Goal: Information Seeking & Learning: Learn about a topic

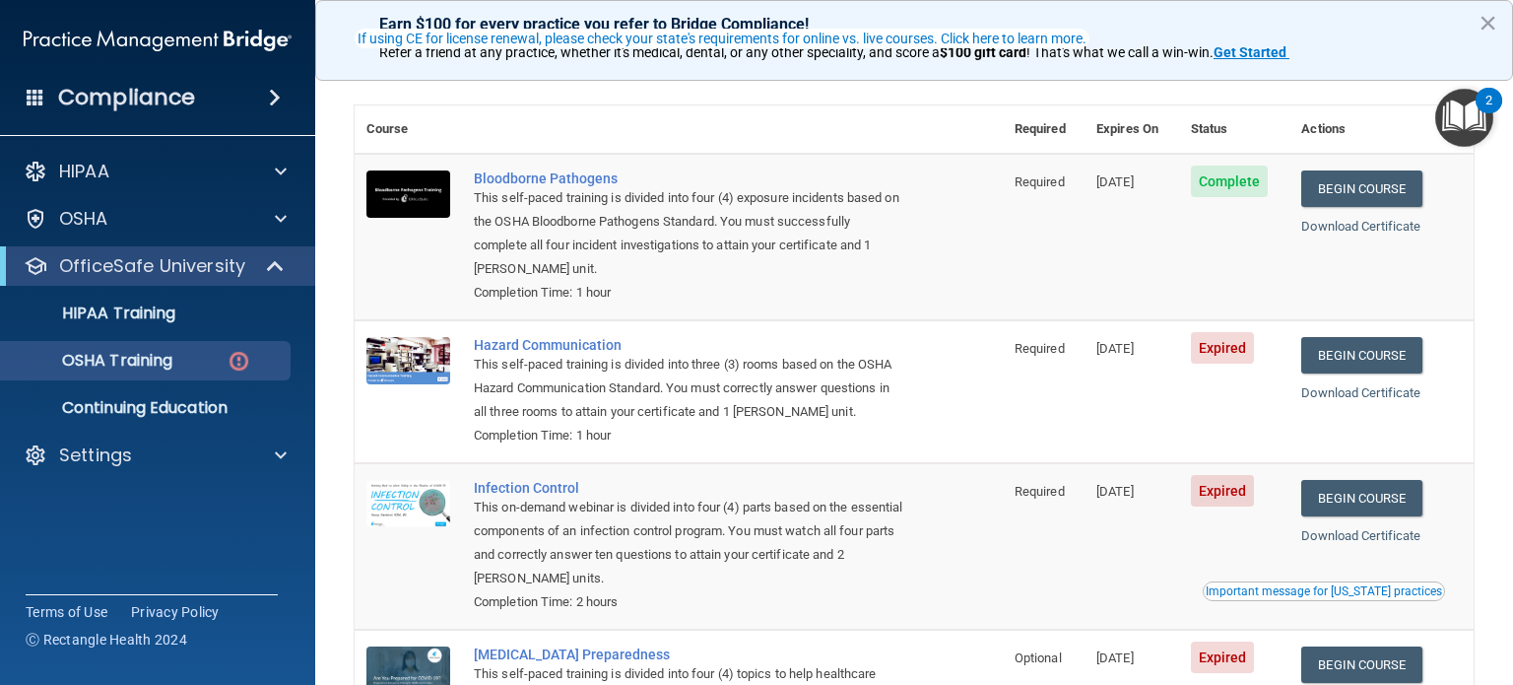
scroll to position [221, 0]
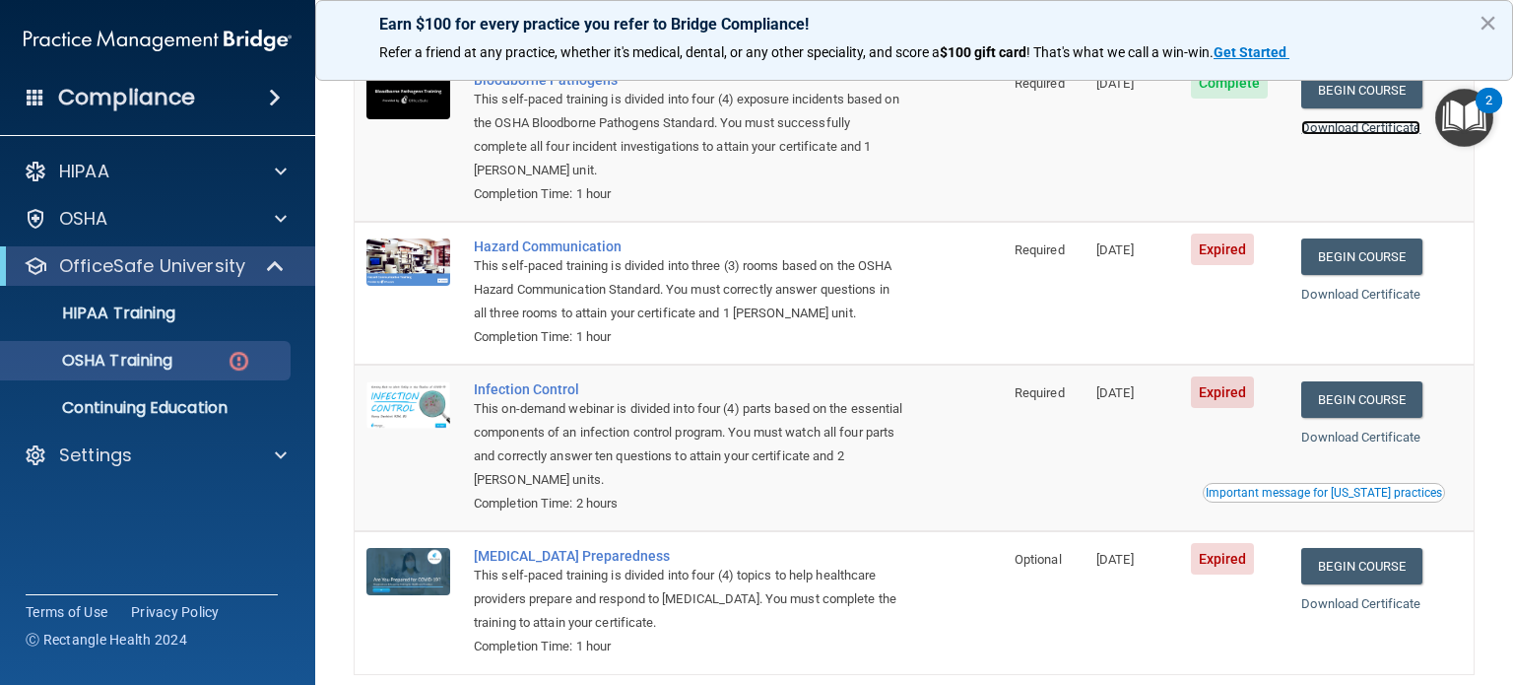
click at [1348, 131] on link "Download Certificate" at bounding box center [1360, 127] width 119 height 15
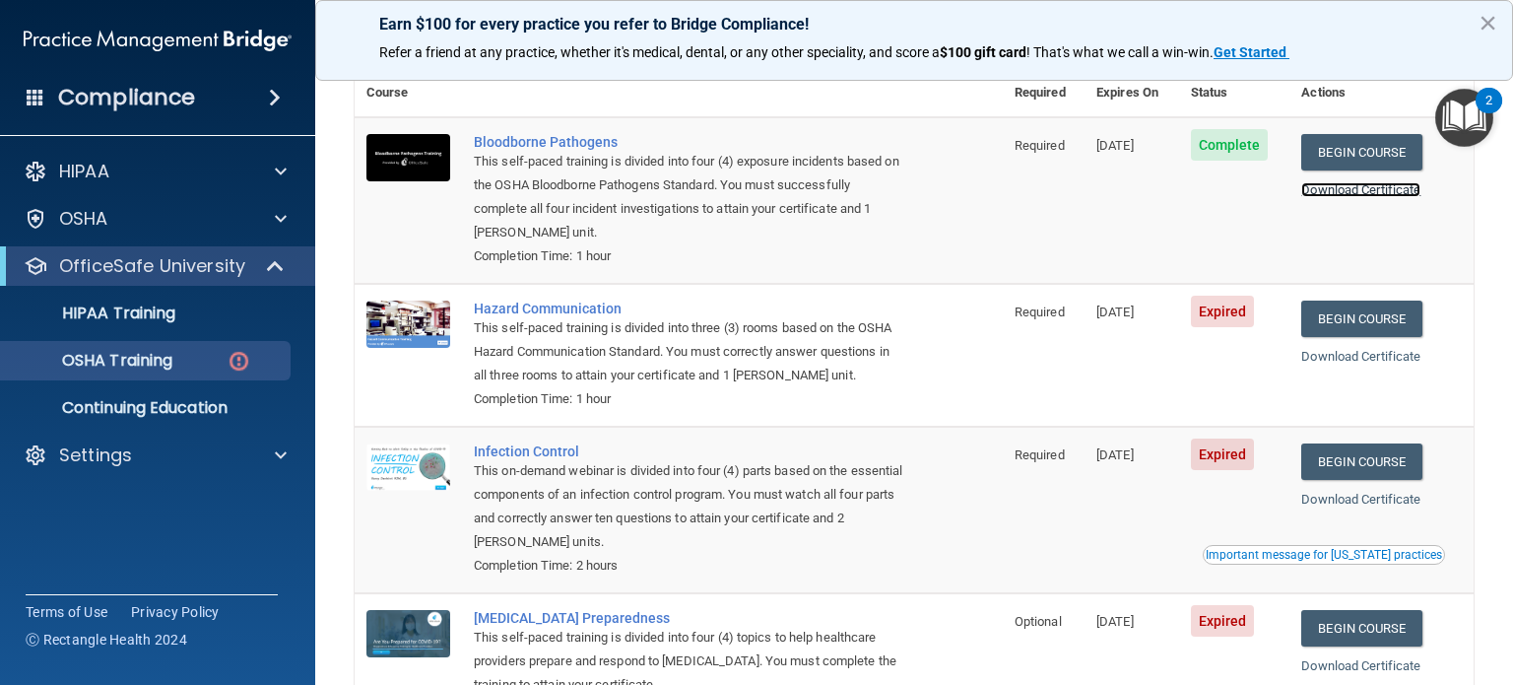
scroll to position [19, 0]
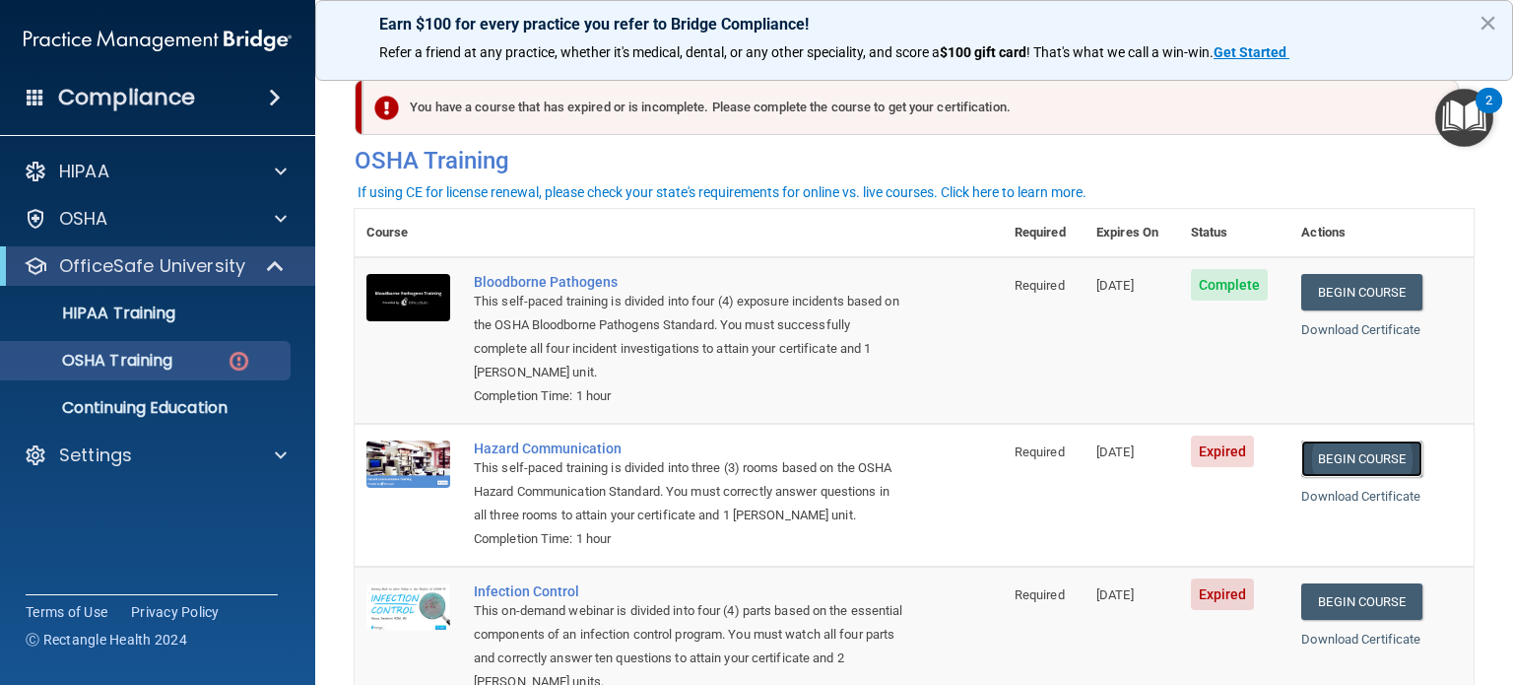
click at [1344, 457] on link "Begin Course" at bounding box center [1361, 458] width 120 height 36
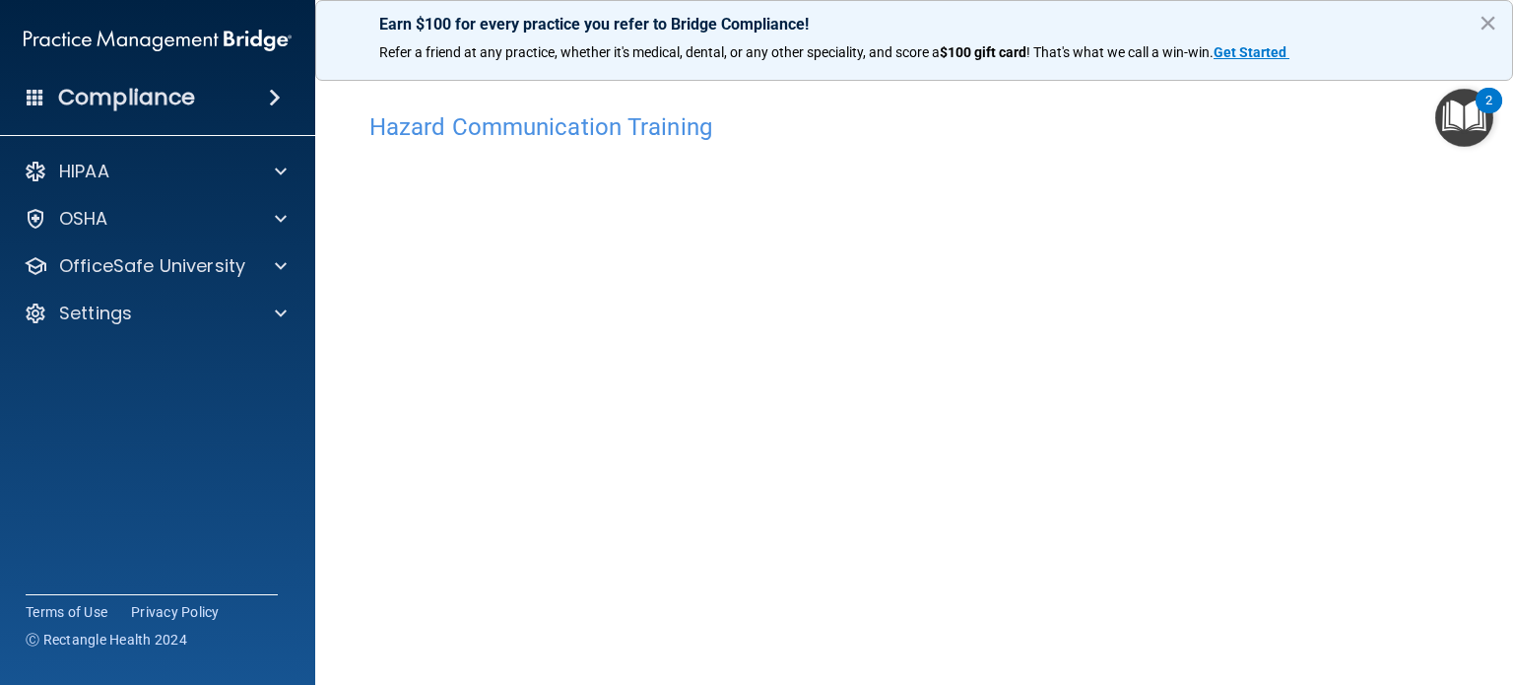
click at [1469, 120] on img "Open Resource Center, 2 new notifications" at bounding box center [1464, 118] width 58 height 58
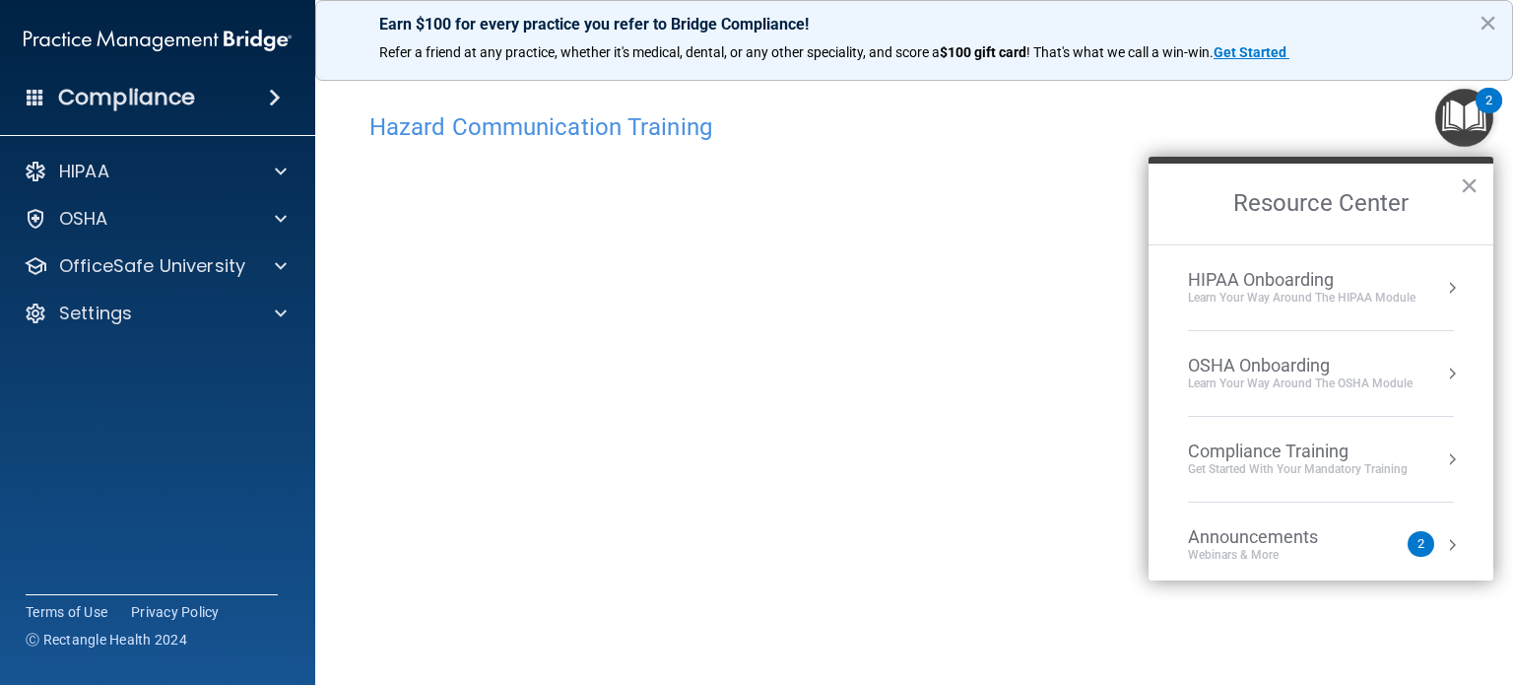
click at [1021, 125] on h4 "Hazard Communication Training" at bounding box center [913, 127] width 1089 height 26
click at [1470, 188] on button "×" at bounding box center [1469, 185] width 19 height 32
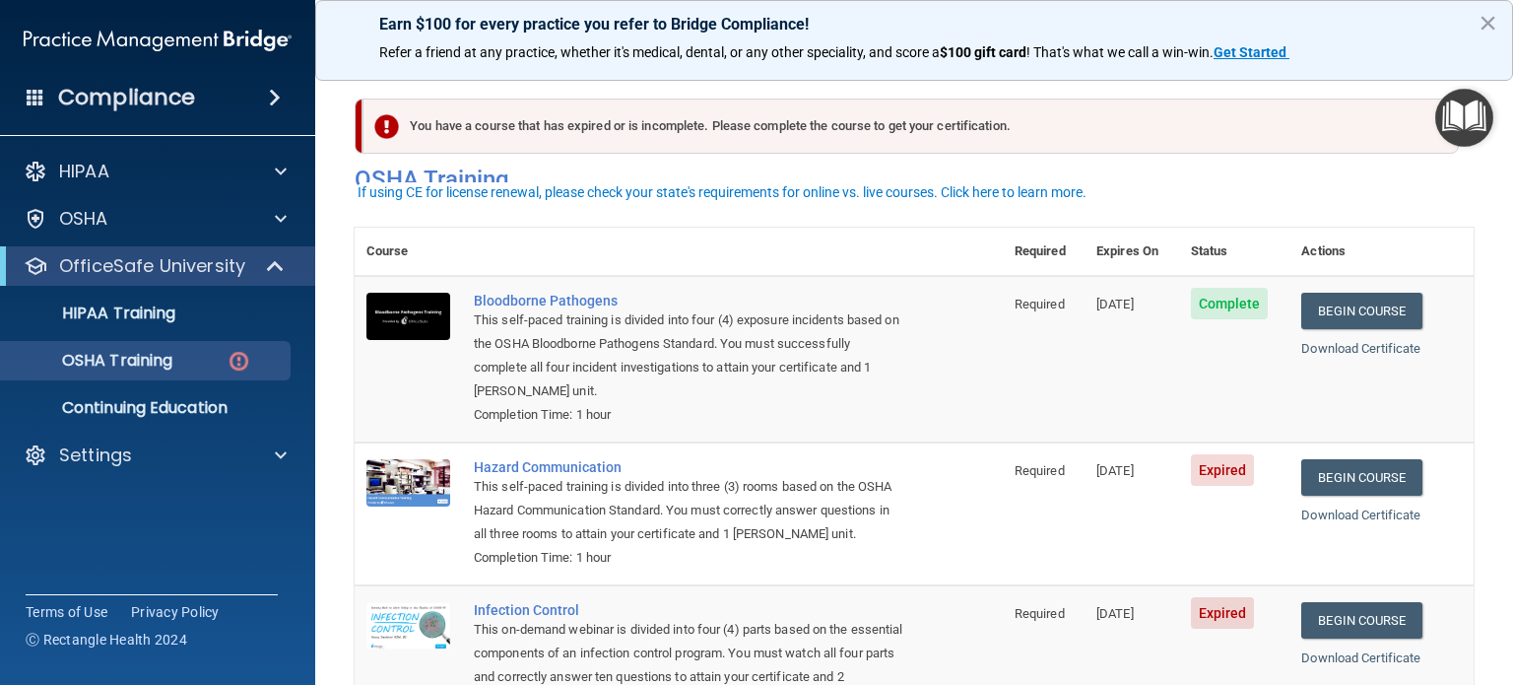
scroll to position [19, 0]
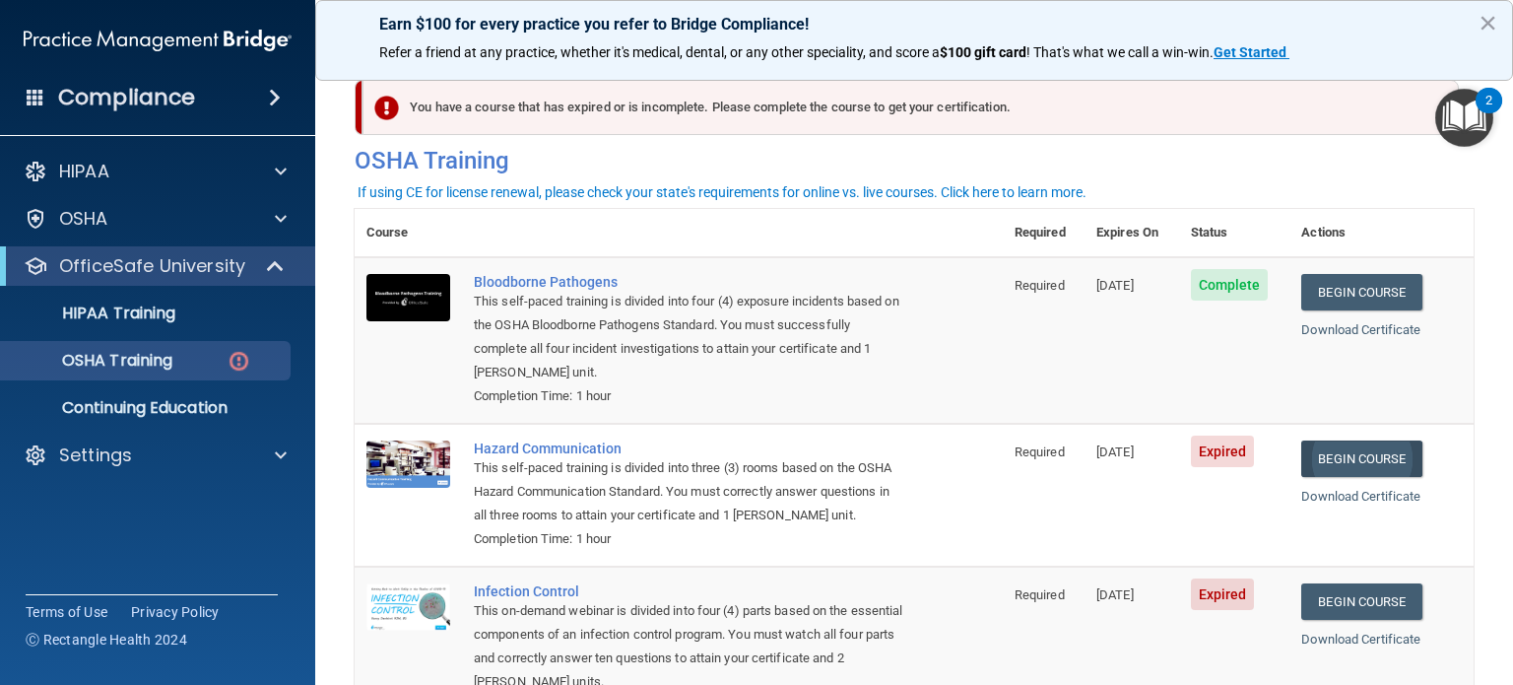
click at [1345, 466] on link "Begin Course" at bounding box center [1361, 458] width 120 height 36
click at [1339, 459] on link "Begin Course" at bounding box center [1361, 458] width 120 height 36
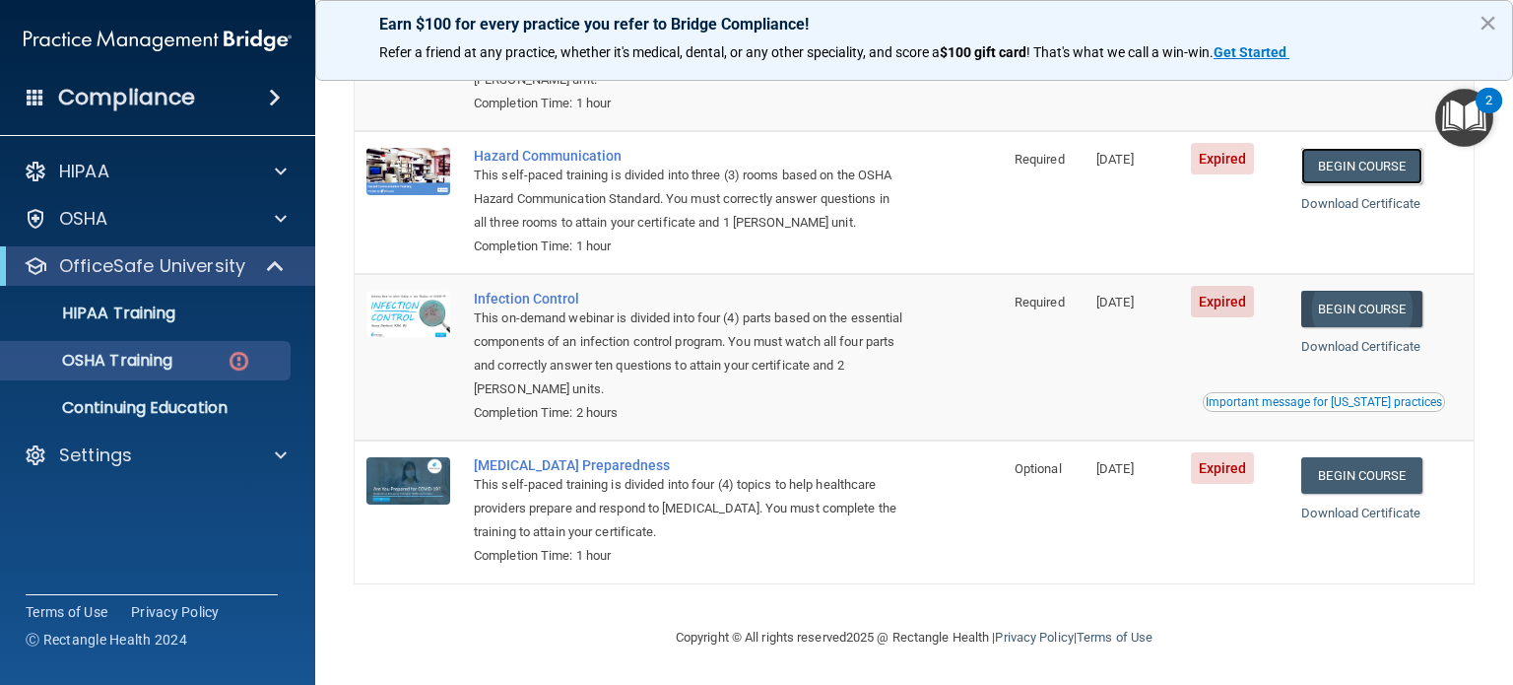
scroll to position [0, 0]
